Goal: Information Seeking & Learning: Learn about a topic

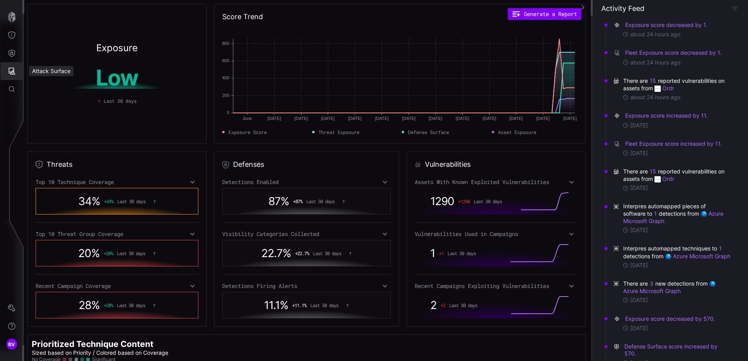
click at [18, 74] on button "Attack Surface" at bounding box center [11, 71] width 23 height 18
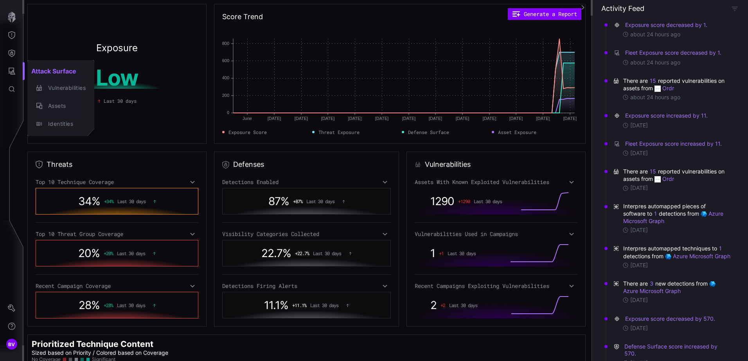
click at [12, 55] on div at bounding box center [374, 180] width 748 height 361
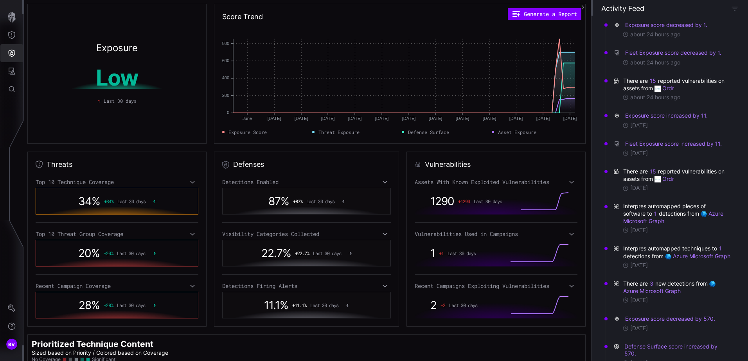
click at [12, 50] on icon "Defense Surface" at bounding box center [12, 53] width 8 height 8
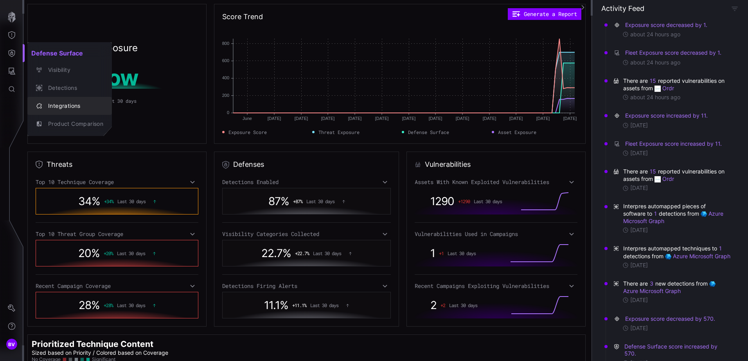
click at [67, 106] on div "Integrations" at bounding box center [73, 106] width 59 height 10
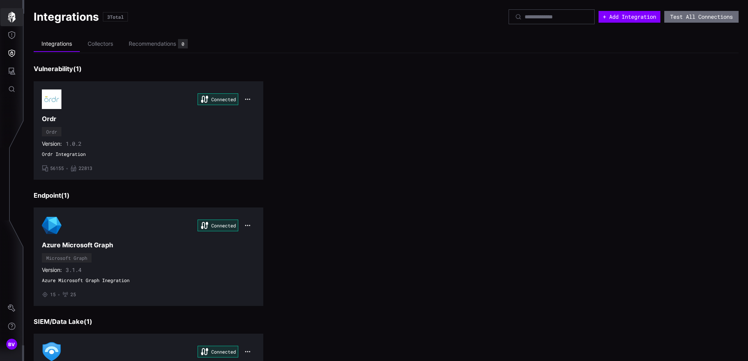
click at [15, 14] on icon "button" at bounding box center [11, 17] width 11 height 11
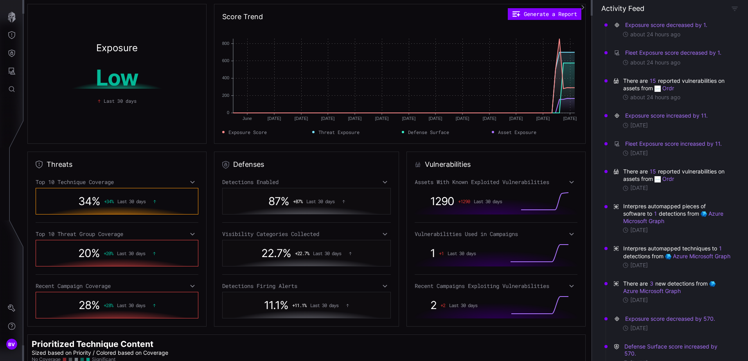
click at [111, 150] on div "Exposure Low Last 30 days Score Trend Generate a Report June June [DATE] Jun [D…" at bounding box center [307, 180] width 568 height 361
click at [564, 183] on div "Assets With Known Exploited Vulnerabilities" at bounding box center [495, 182] width 163 height 7
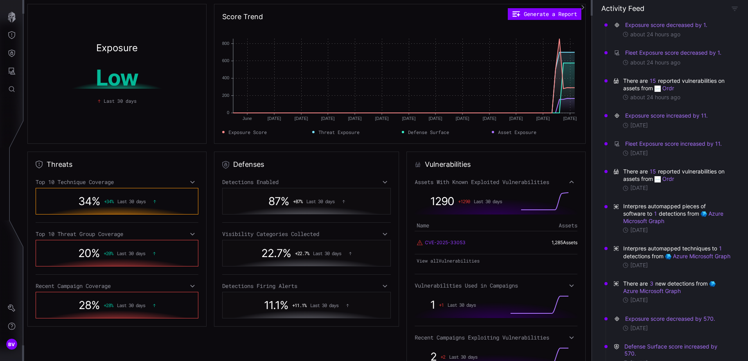
click at [443, 243] on link "CVE-2025-33053" at bounding box center [445, 242] width 41 height 7
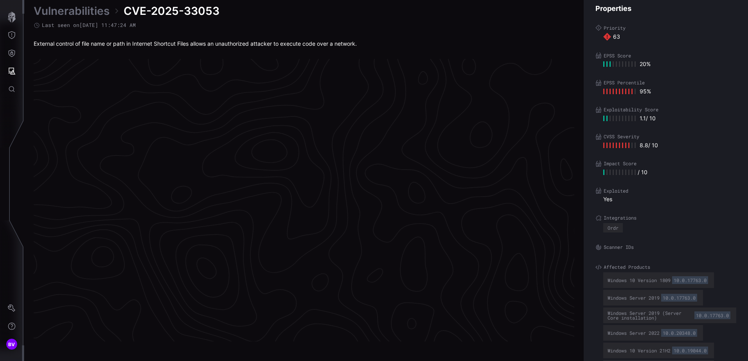
scroll to position [1621, 319]
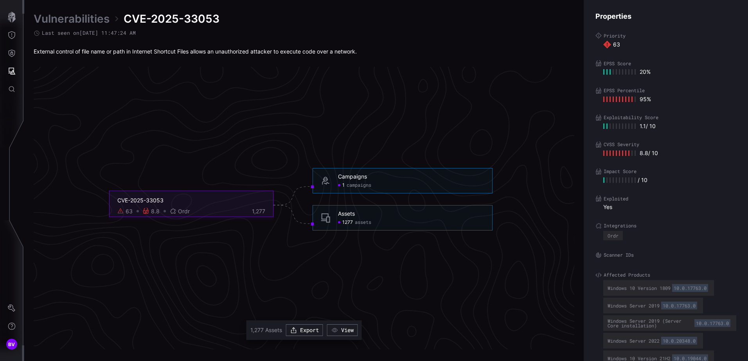
click at [339, 220] on div "1277 assets" at bounding box center [354, 223] width 33 height 6
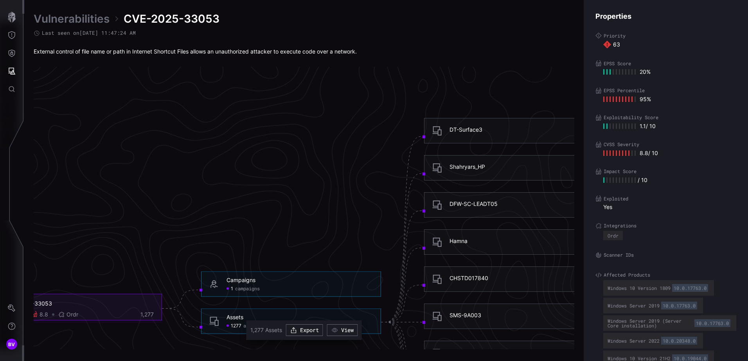
scroll to position [1504, 319]
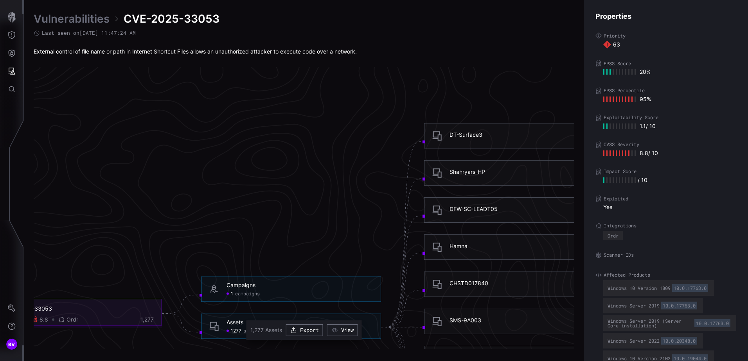
drag, startPoint x: 217, startPoint y: 172, endPoint x: 322, endPoint y: 177, distance: 105.7
click at [322, 177] on icon "CVE-2025-33053 63 8.8 Ordr 1,277 Campaigns 1 campaigns Campaigns - 1 campaigns …" at bounding box center [300, 322] width 1173 height 3519
click at [39, 312] on div "CVE-2025-33053" at bounding box center [80, 308] width 148 height 7
drag, startPoint x: 117, startPoint y: 273, endPoint x: 369, endPoint y: 247, distance: 252.8
click at [368, 246] on icon "CVE-2025-33053 63 8.8 Ordr 1,277 Campaigns 1 campaigns Campaigns - 1 campaigns …" at bounding box center [300, 322] width 1173 height 3519
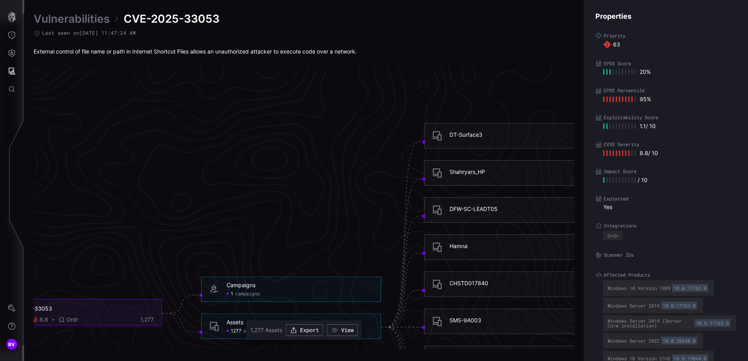
click at [334, 232] on icon "CVE-2025-33053 63 8.8 Ordr 1,277 Campaigns 1 campaigns Campaigns - 1 campaigns …" at bounding box center [300, 322] width 1173 height 3519
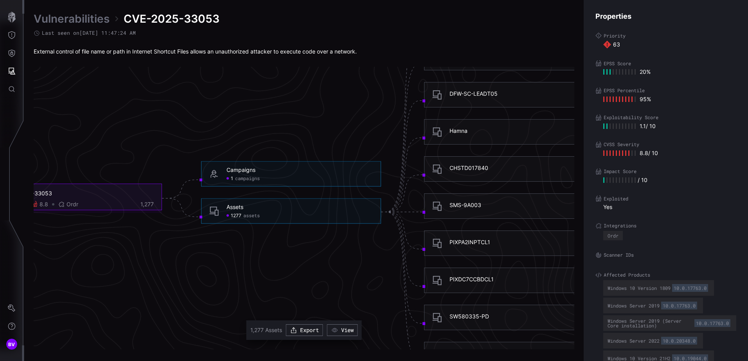
scroll to position [1621, 319]
drag, startPoint x: 286, startPoint y: 276, endPoint x: 385, endPoint y: 283, distance: 99.6
click at [395, 264] on icon "CVE-2025-33053 63 8.8 Ordr 1,277 Campaigns 1 campaigns Campaigns - 1 campaigns …" at bounding box center [300, 205] width 1173 height 3519
click at [14, 33] on icon "Threat Exposure" at bounding box center [12, 35] width 8 height 8
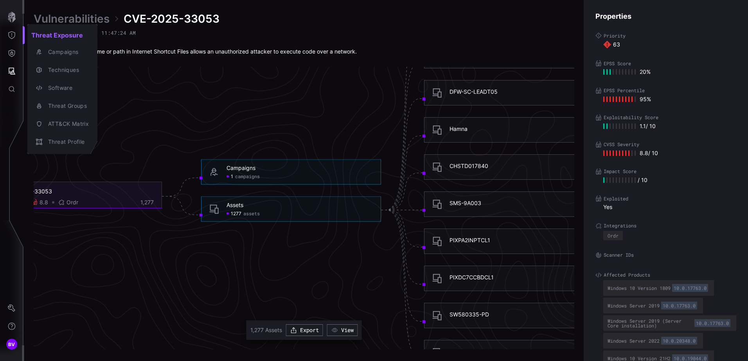
click at [11, 23] on div at bounding box center [374, 180] width 748 height 361
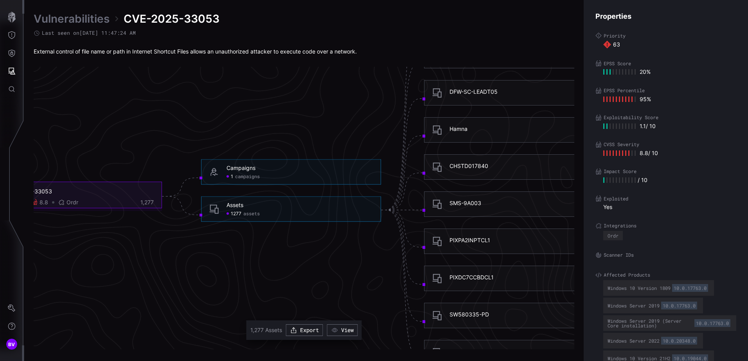
click at [11, 20] on icon "button" at bounding box center [12, 17] width 8 height 11
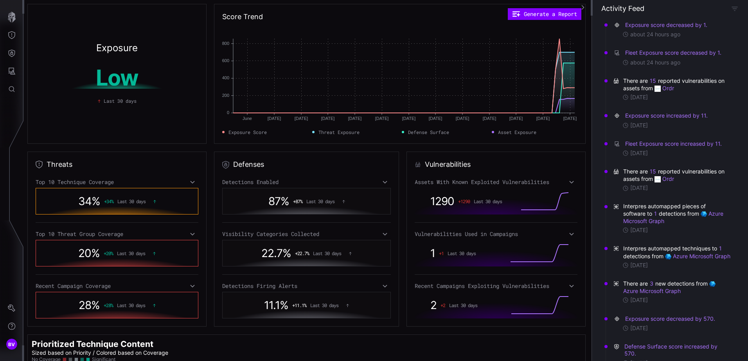
click at [568, 233] on icon at bounding box center [570, 234] width 5 height 6
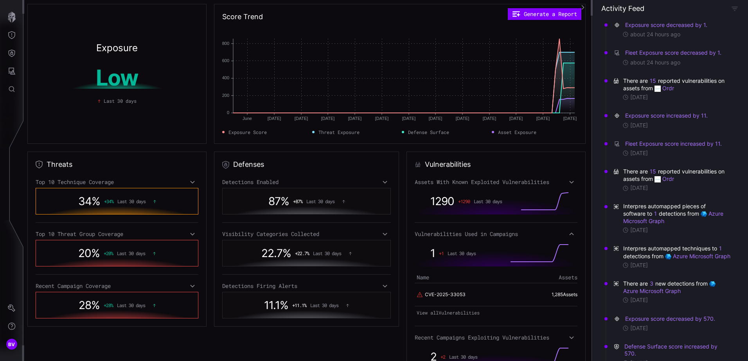
click at [568, 181] on icon at bounding box center [570, 182] width 5 height 6
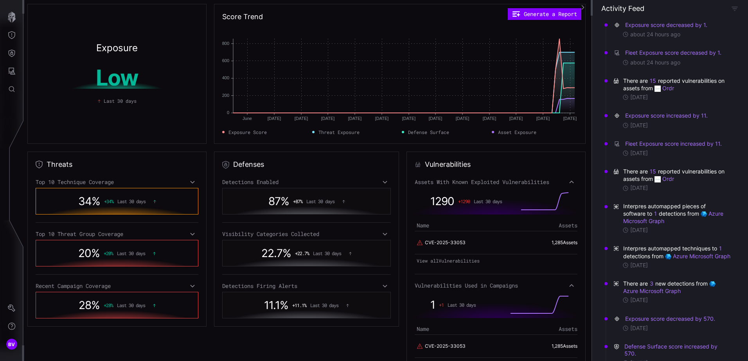
click at [564, 181] on div "Assets With Known Exploited Vulnerabilities" at bounding box center [495, 182] width 163 height 7
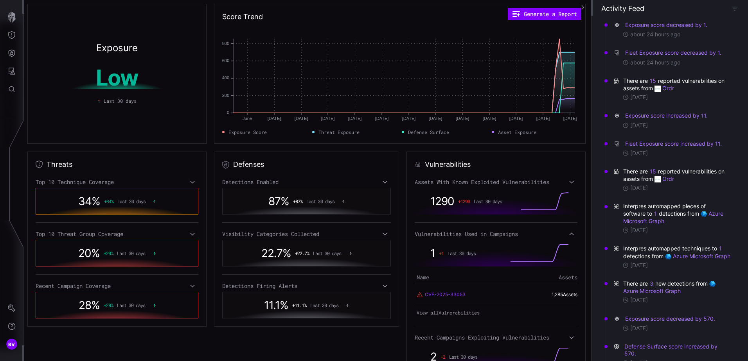
click at [452, 294] on link "CVE-2025-33053" at bounding box center [445, 294] width 41 height 7
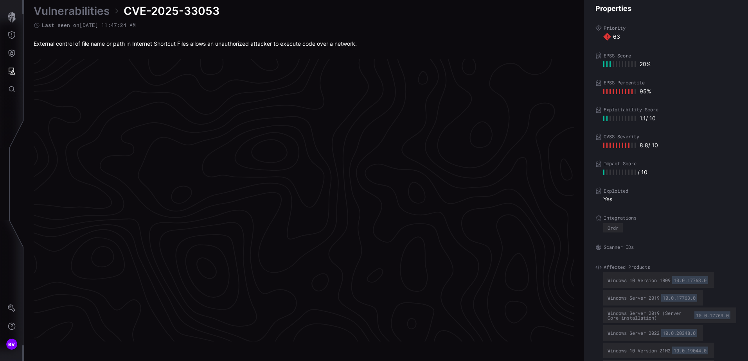
scroll to position [1621, 319]
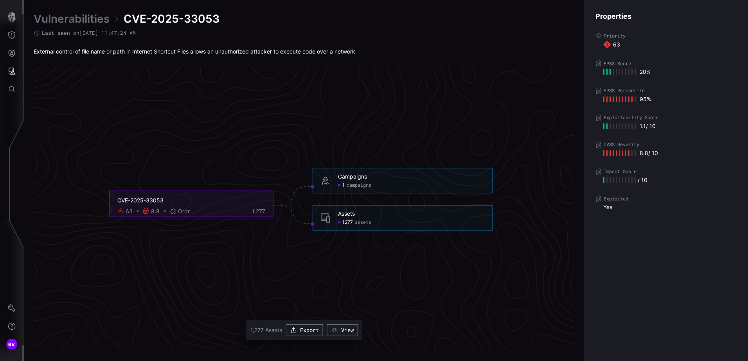
click at [169, 201] on div "CVE-2025-33053" at bounding box center [191, 200] width 148 height 7
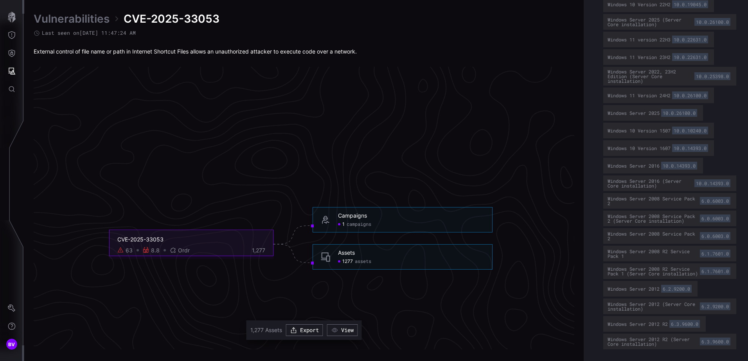
scroll to position [1660, 319]
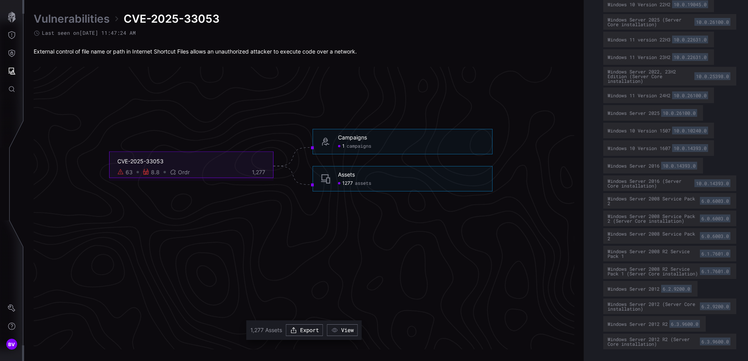
click at [170, 171] on icon at bounding box center [173, 172] width 6 height 6
click at [327, 142] on icon at bounding box center [325, 141] width 9 height 9
click at [375, 186] on div "1277 assets" at bounding box center [411, 184] width 146 height 6
click at [346, 177] on div "Assets" at bounding box center [346, 175] width 17 height 7
click at [350, 183] on span "1277" at bounding box center [347, 184] width 11 height 6
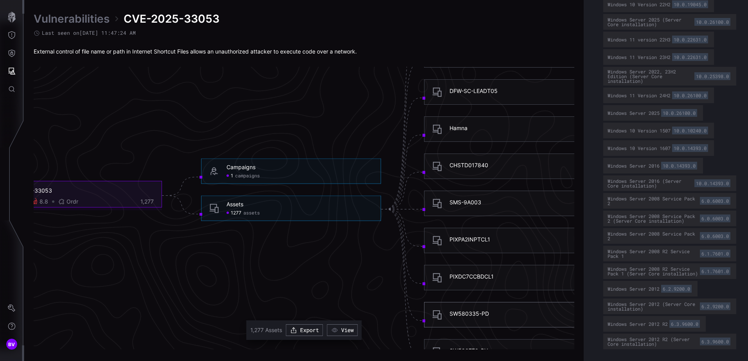
scroll to position [1621, 319]
click at [338, 332] on icon "button" at bounding box center [334, 330] width 7 height 7
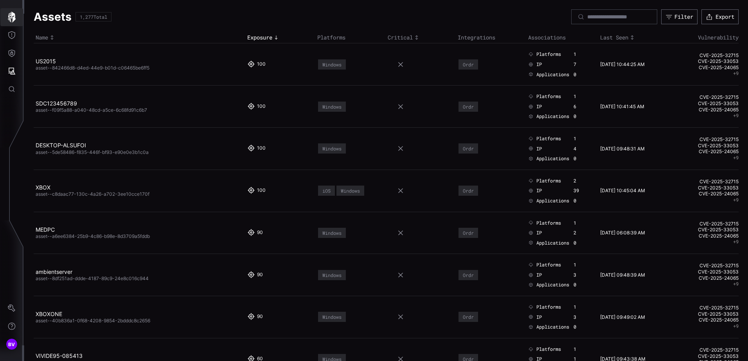
click at [9, 18] on icon "button" at bounding box center [11, 17] width 11 height 11
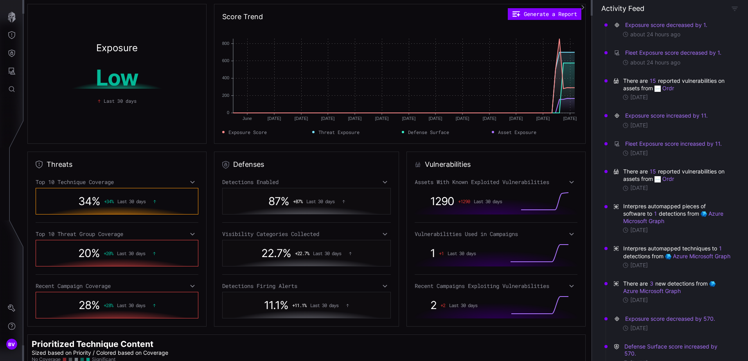
click at [568, 181] on icon at bounding box center [570, 182] width 5 height 6
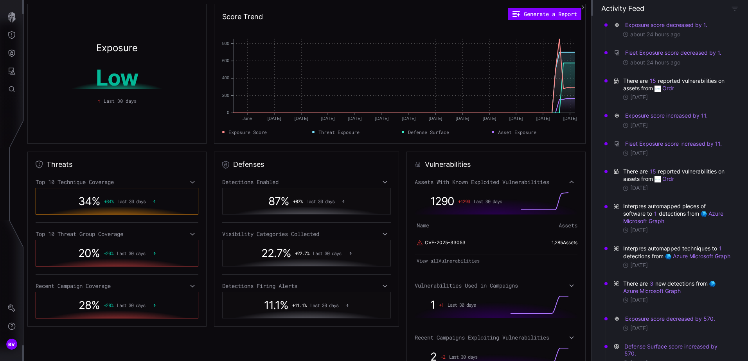
click at [88, 200] on span "34 %" at bounding box center [89, 201] width 22 height 13
click at [196, 180] on div "Top 10 Technique Coverage" at bounding box center [117, 182] width 163 height 7
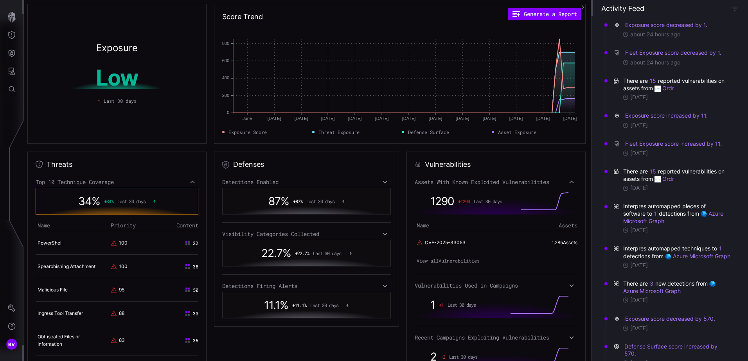
click at [190, 184] on icon at bounding box center [192, 182] width 5 height 6
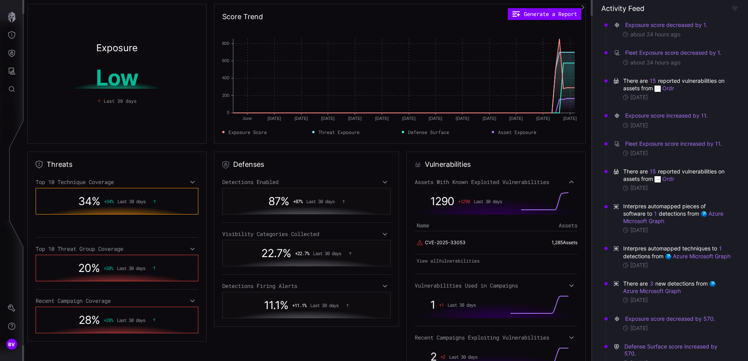
click at [190, 184] on icon at bounding box center [192, 182] width 5 height 6
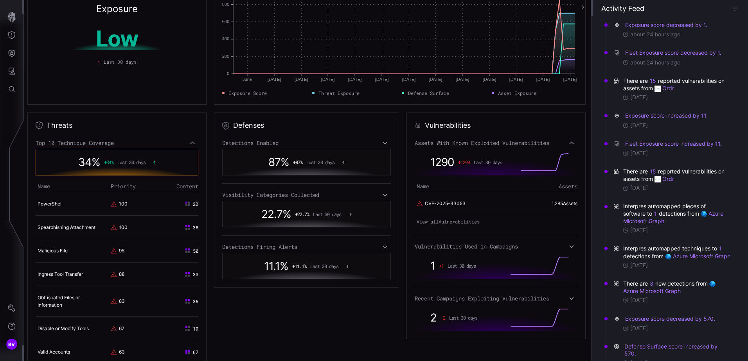
scroll to position [78, 0]
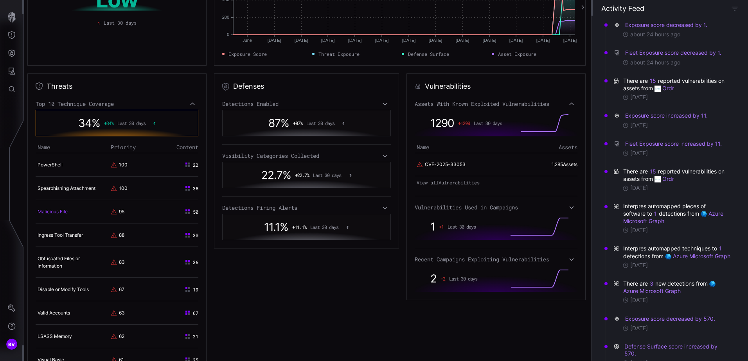
click at [63, 212] on link "Malicious File" at bounding box center [53, 212] width 30 height 6
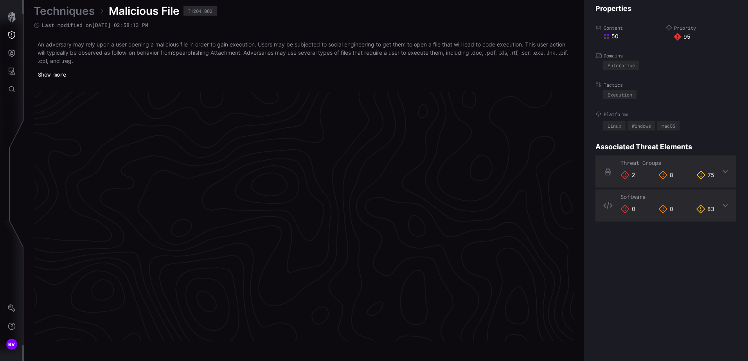
scroll to position [1638, 319]
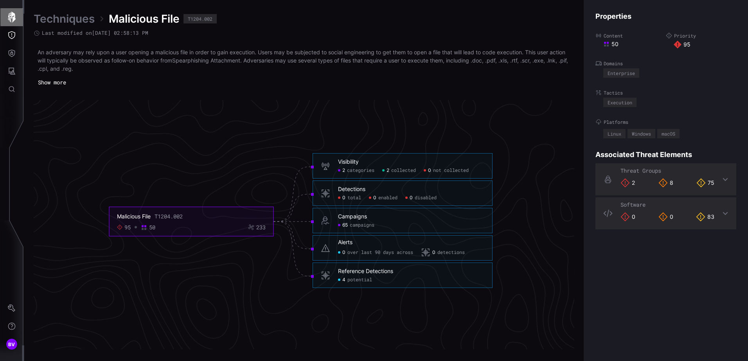
click at [14, 18] on icon "button" at bounding box center [12, 17] width 8 height 11
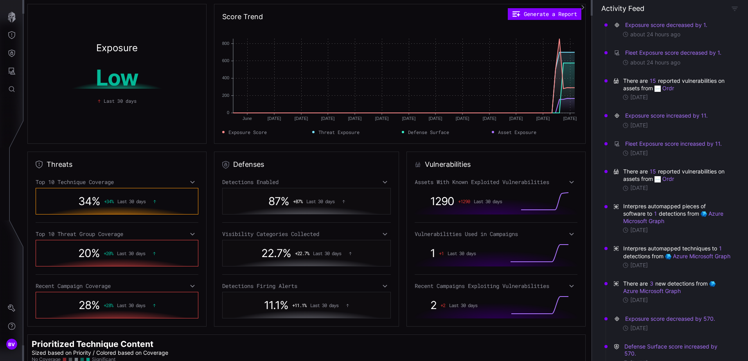
click at [190, 285] on icon at bounding box center [192, 286] width 5 height 6
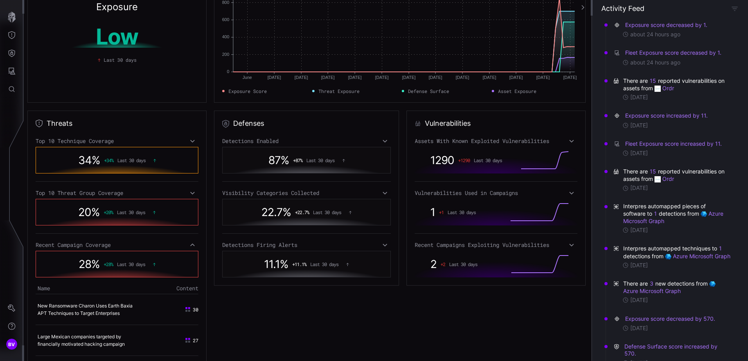
scroll to position [39, 0]
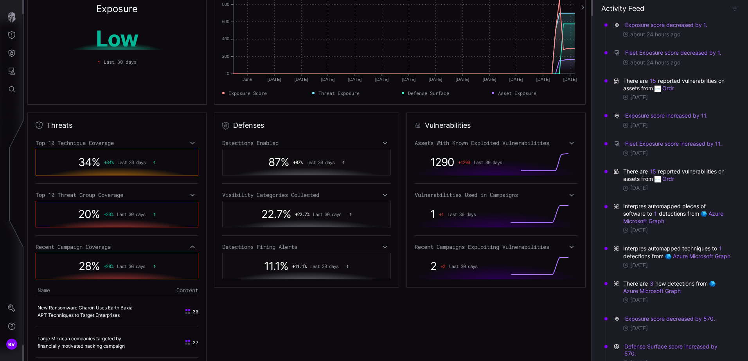
click at [193, 249] on icon at bounding box center [192, 247] width 5 height 6
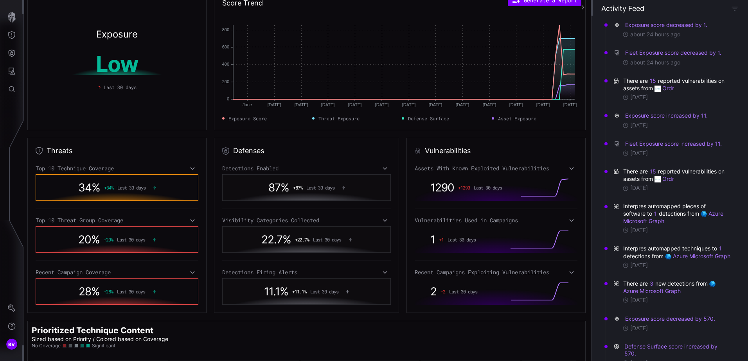
scroll to position [0, 0]
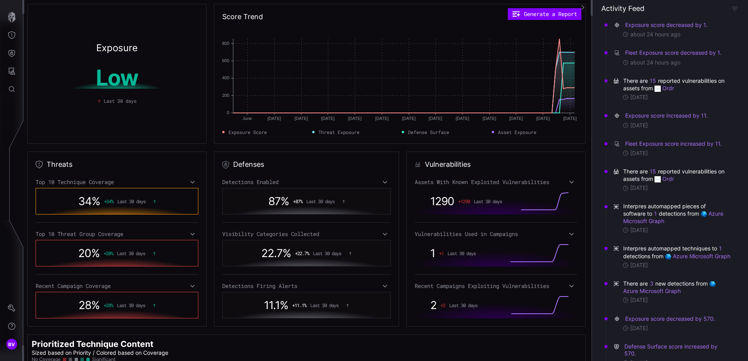
click at [569, 287] on icon at bounding box center [570, 286] width 5 height 6
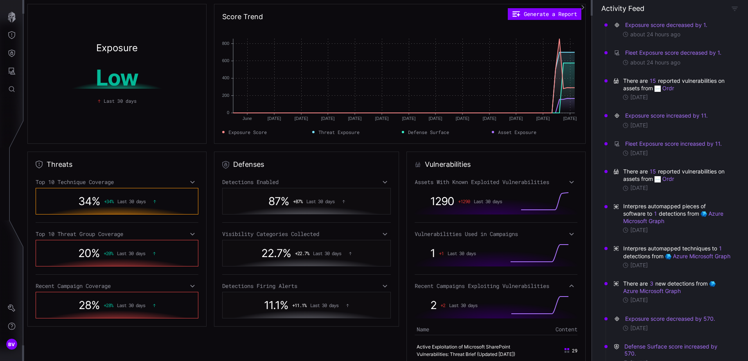
click at [568, 287] on icon at bounding box center [570, 286] width 5 height 6
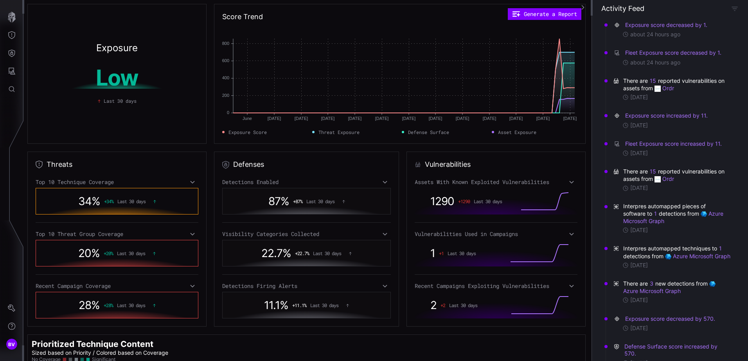
click at [376, 285] on div "Detections Firing Alerts" at bounding box center [306, 286] width 169 height 7
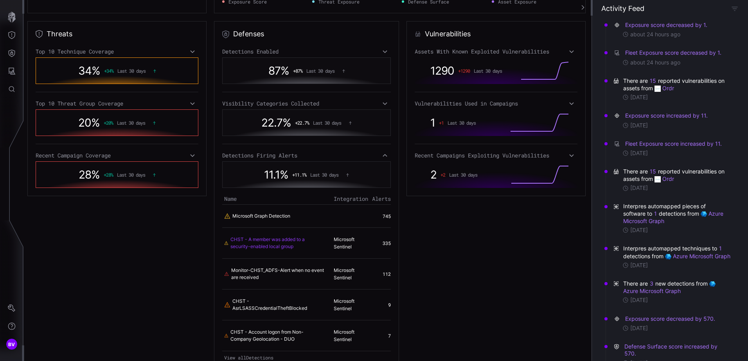
scroll to position [117, 0]
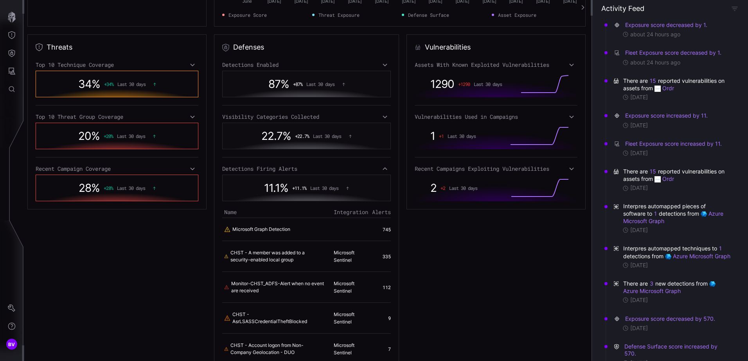
click at [375, 169] on div "Detections Firing Alerts" at bounding box center [306, 168] width 169 height 7
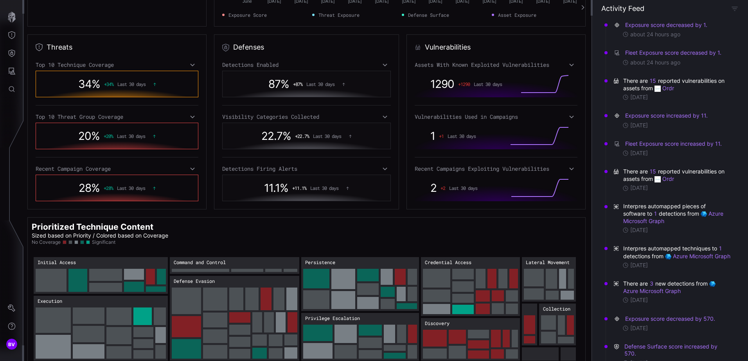
click at [384, 114] on icon at bounding box center [384, 117] width 5 height 6
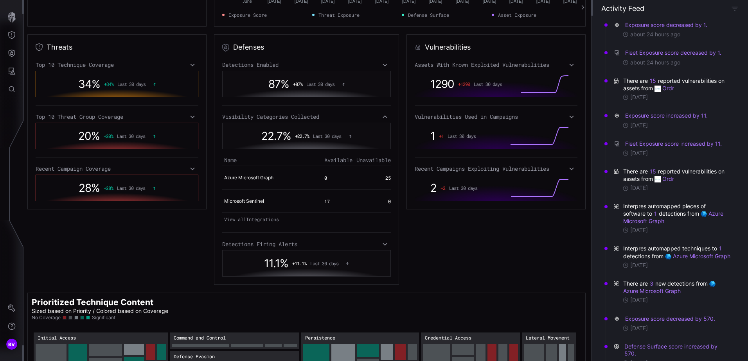
click at [384, 114] on icon at bounding box center [384, 117] width 5 height 6
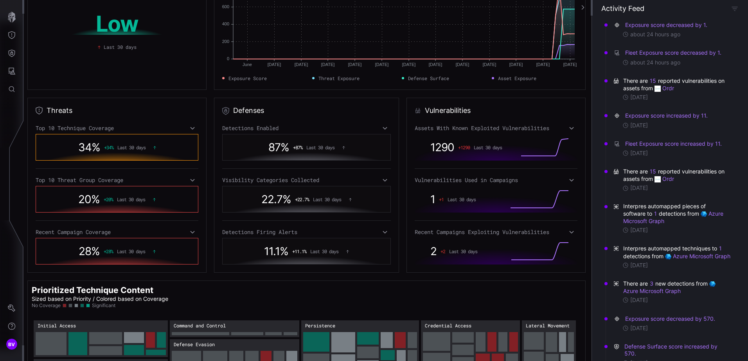
scroll to position [39, 0]
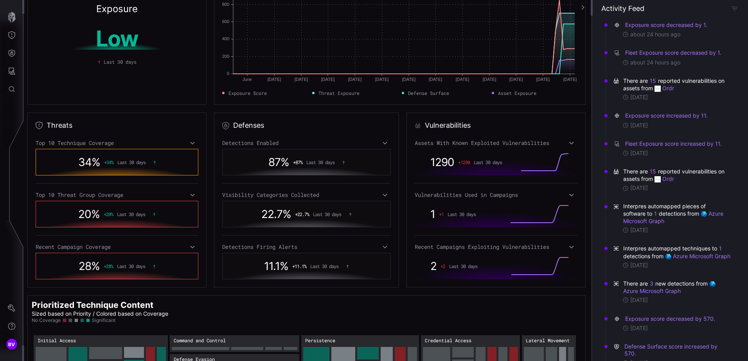
click at [382, 142] on icon at bounding box center [384, 143] width 5 height 6
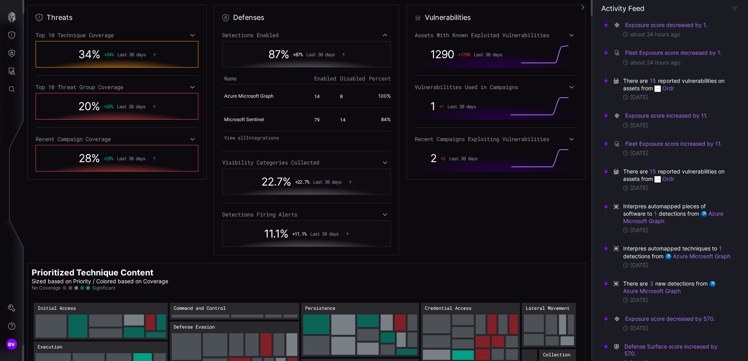
scroll to position [203, 0]
